Goal: Task Accomplishment & Management: Complete application form

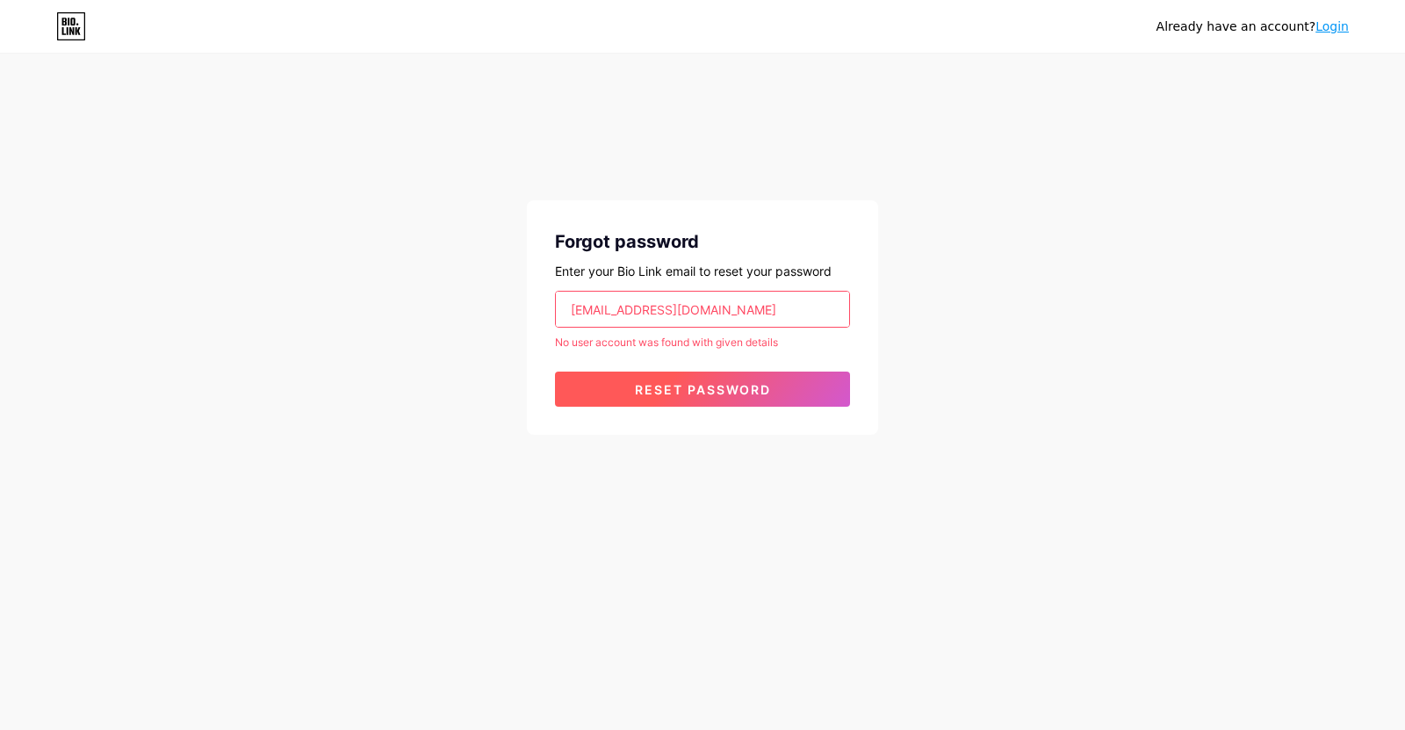
click at [663, 386] on span "Reset password" at bounding box center [703, 389] width 136 height 15
click at [1330, 28] on link "Login" at bounding box center [1331, 26] width 33 height 14
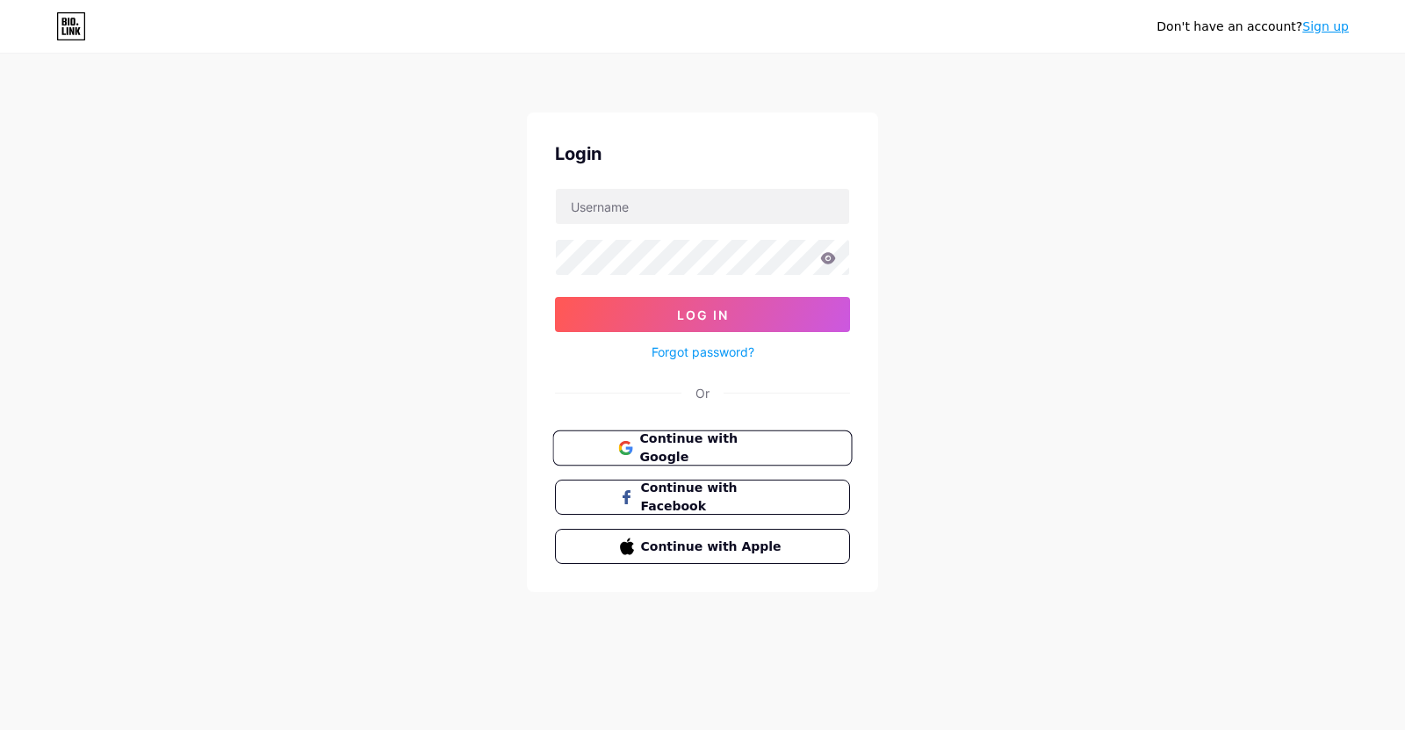
click at [708, 442] on span "Continue with Google" at bounding box center [712, 448] width 147 height 38
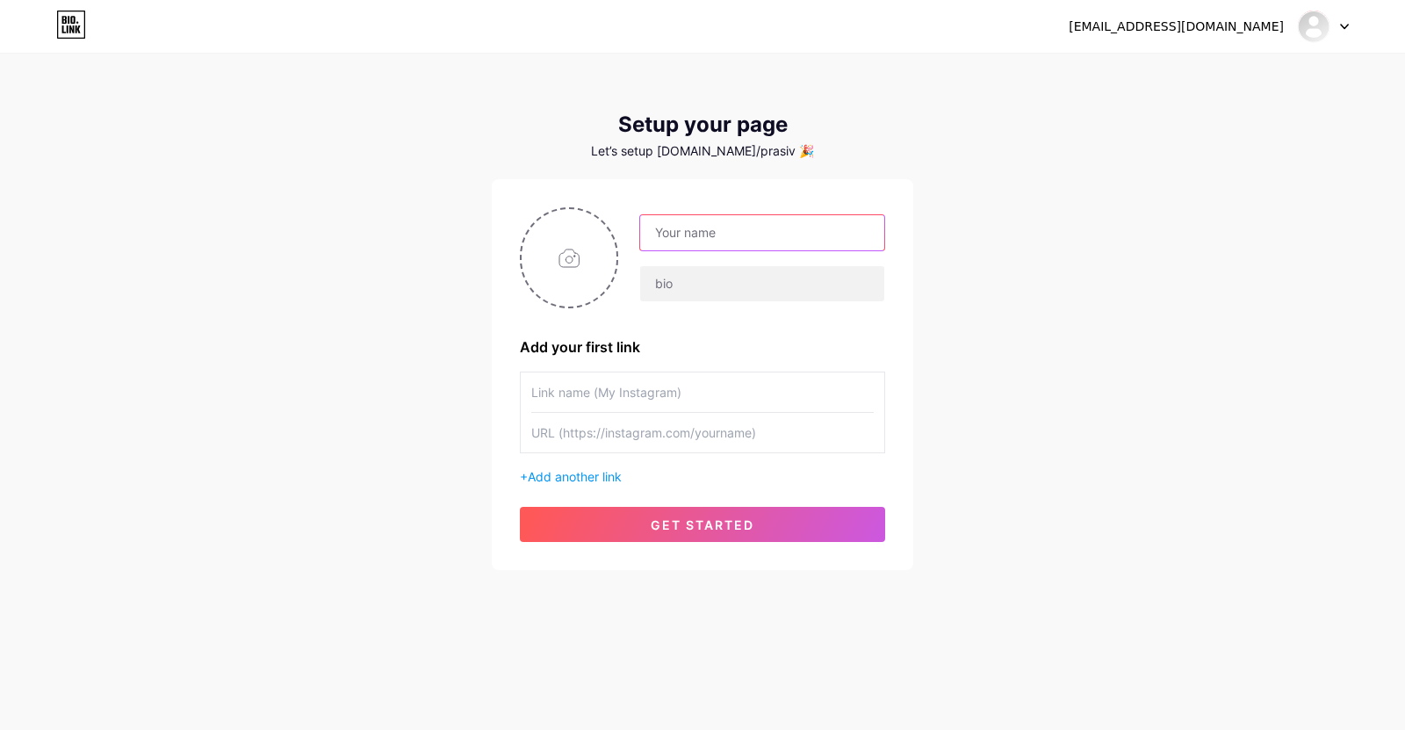
click at [663, 234] on input "text" at bounding box center [762, 232] width 244 height 35
type input "s"
click at [772, 148] on div "Let’s setup [DOMAIN_NAME]/prasiv 🎉" at bounding box center [703, 151] width 422 height 14
click at [772, 154] on div "Let’s setup [DOMAIN_NAME]/prasiv 🎉" at bounding box center [703, 151] width 422 height 14
drag, startPoint x: 767, startPoint y: 153, endPoint x: 742, endPoint y: 156, distance: 25.7
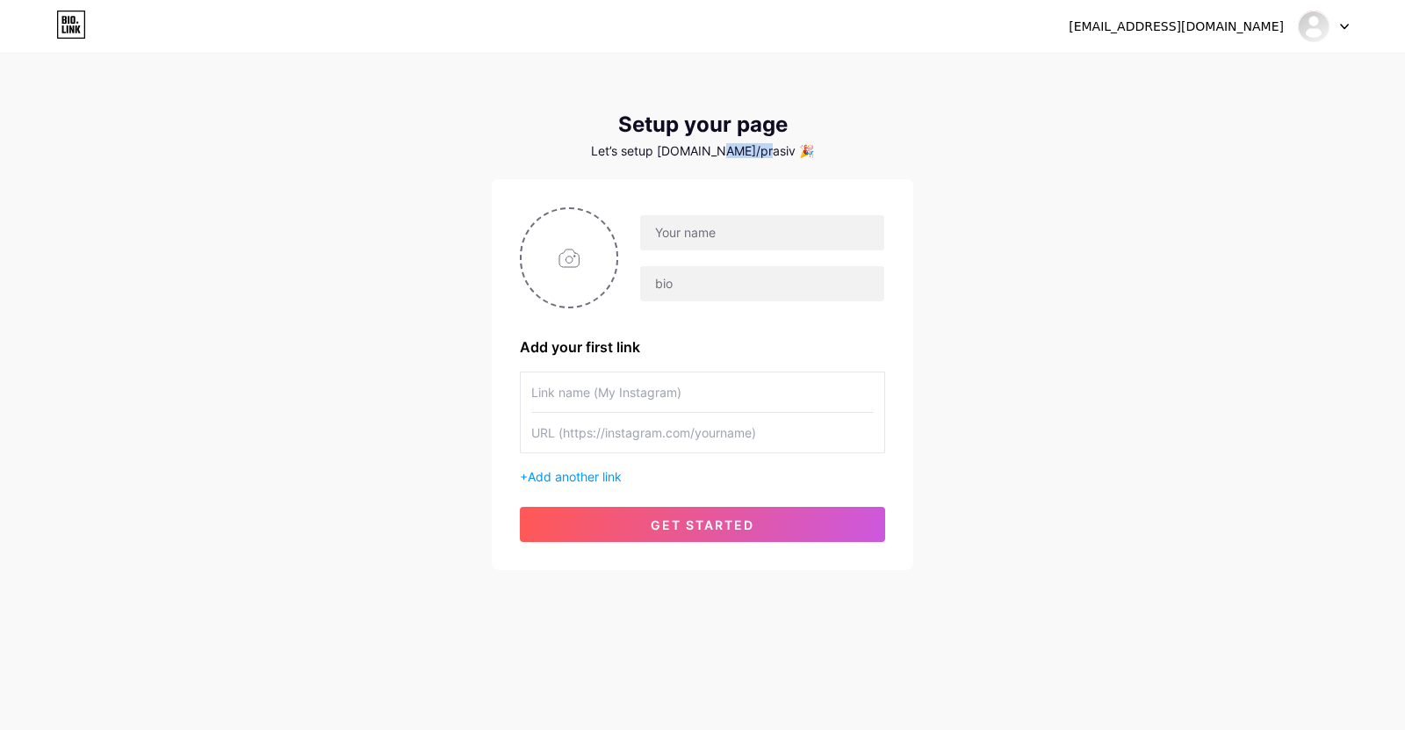
click at [732, 155] on div "Let’s setup [DOMAIN_NAME]/prasiv 🎉" at bounding box center [703, 151] width 422 height 14
click at [765, 154] on div "Let’s setup [DOMAIN_NAME]/prasiv 🎉" at bounding box center [703, 151] width 422 height 14
click at [688, 236] on input "text" at bounding box center [762, 232] width 244 height 35
type input "SIV"
type input ";"
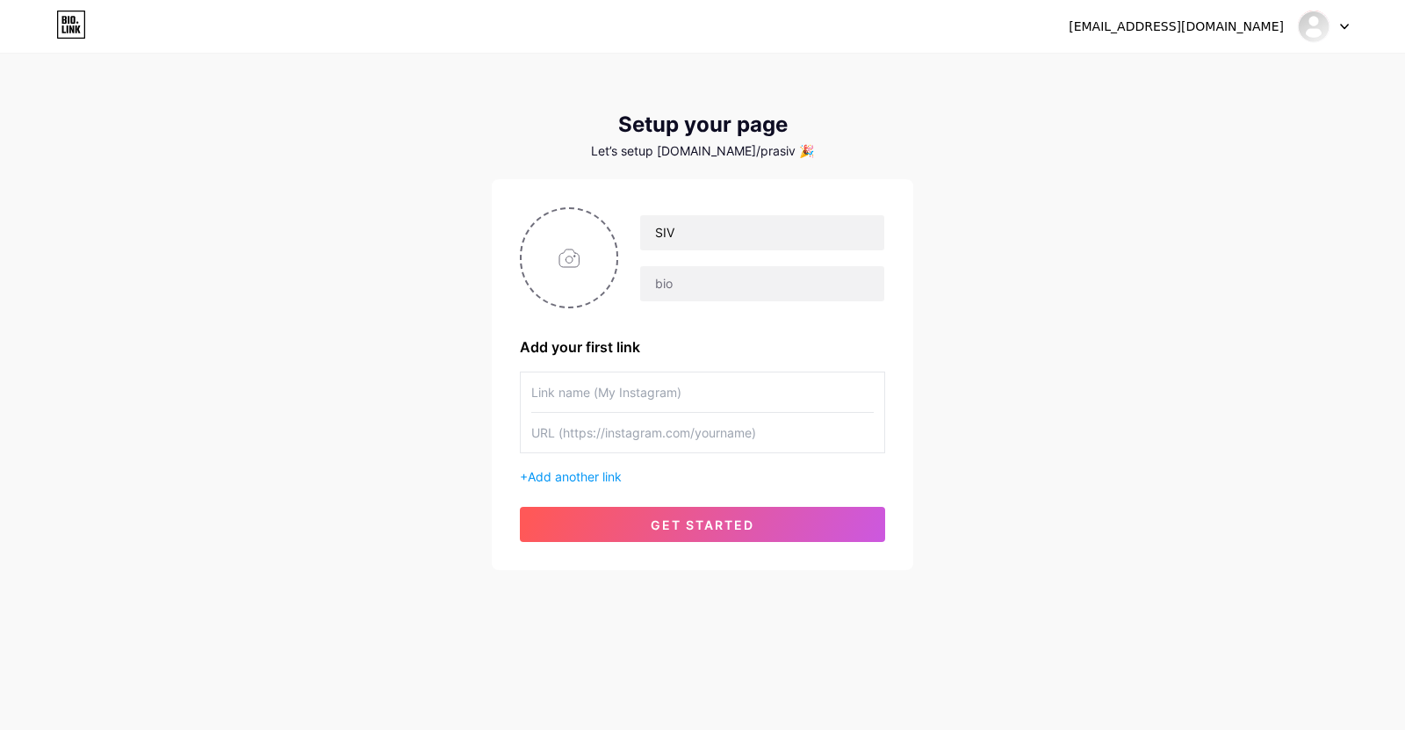
click at [738, 513] on button "get started" at bounding box center [702, 524] width 365 height 35
